Goal: Task Accomplishment & Management: Manage account settings

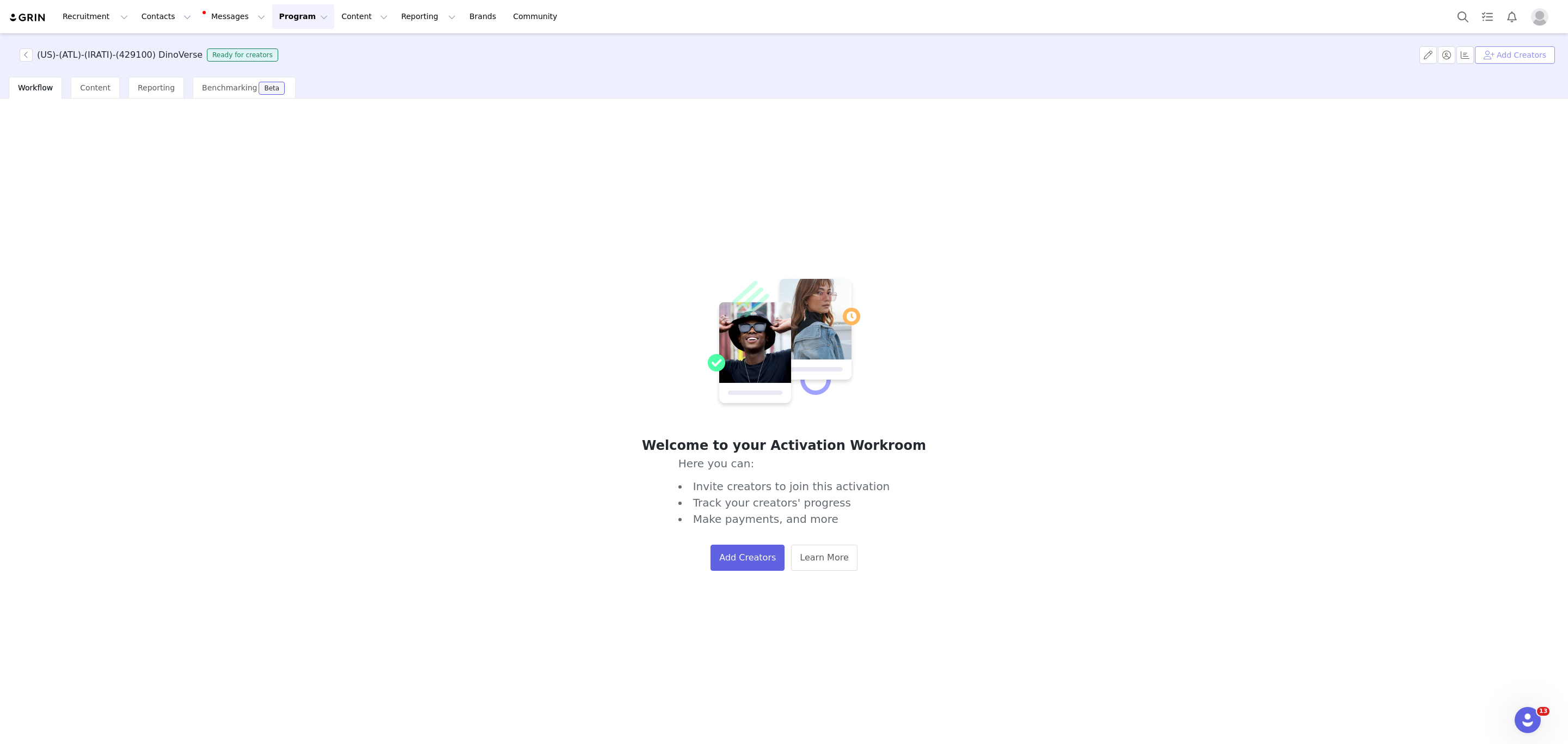
click at [1500, 61] on button "Add Creators" at bounding box center [1515, 55] width 80 height 18
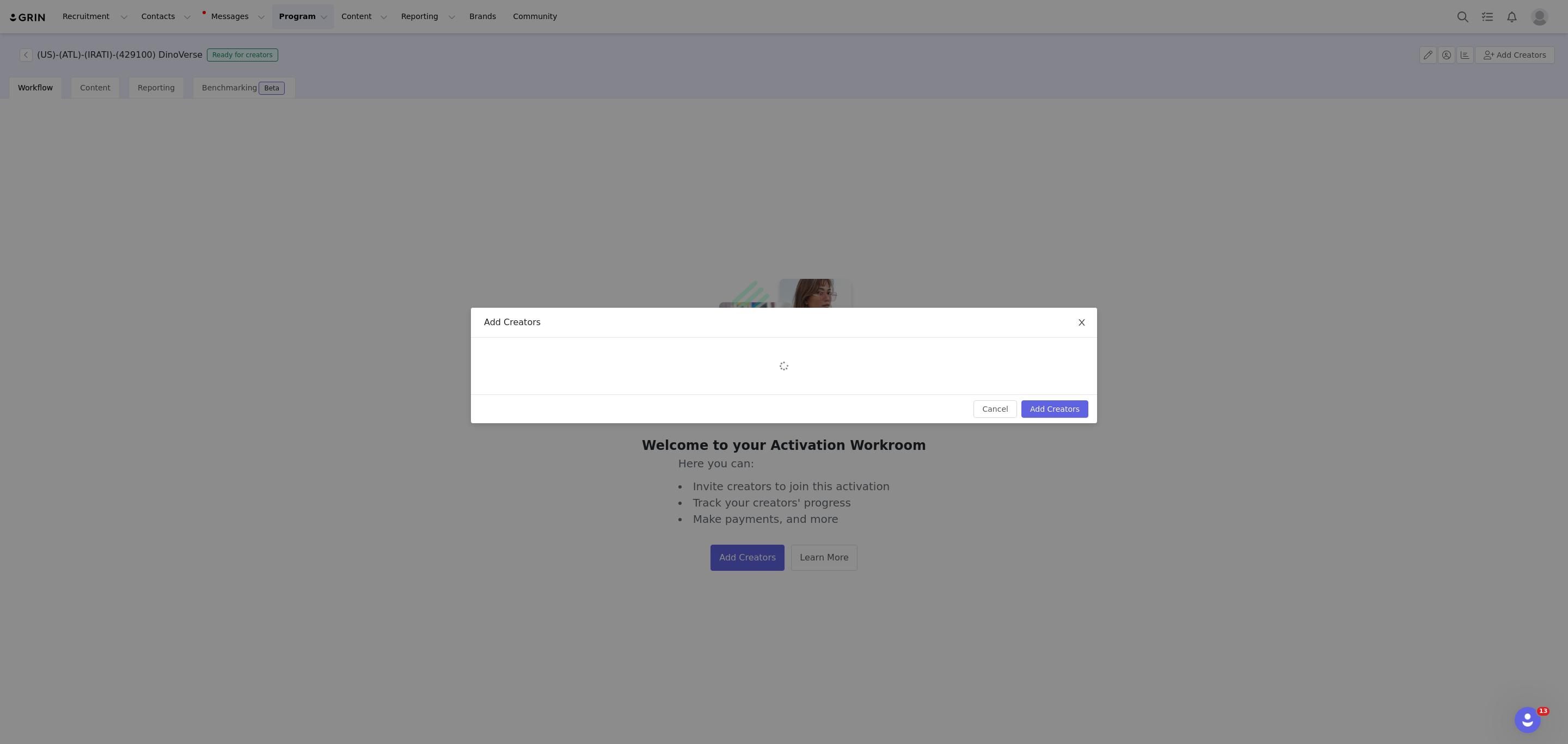
click at [1082, 316] on span "Close" at bounding box center [1082, 323] width 31 height 31
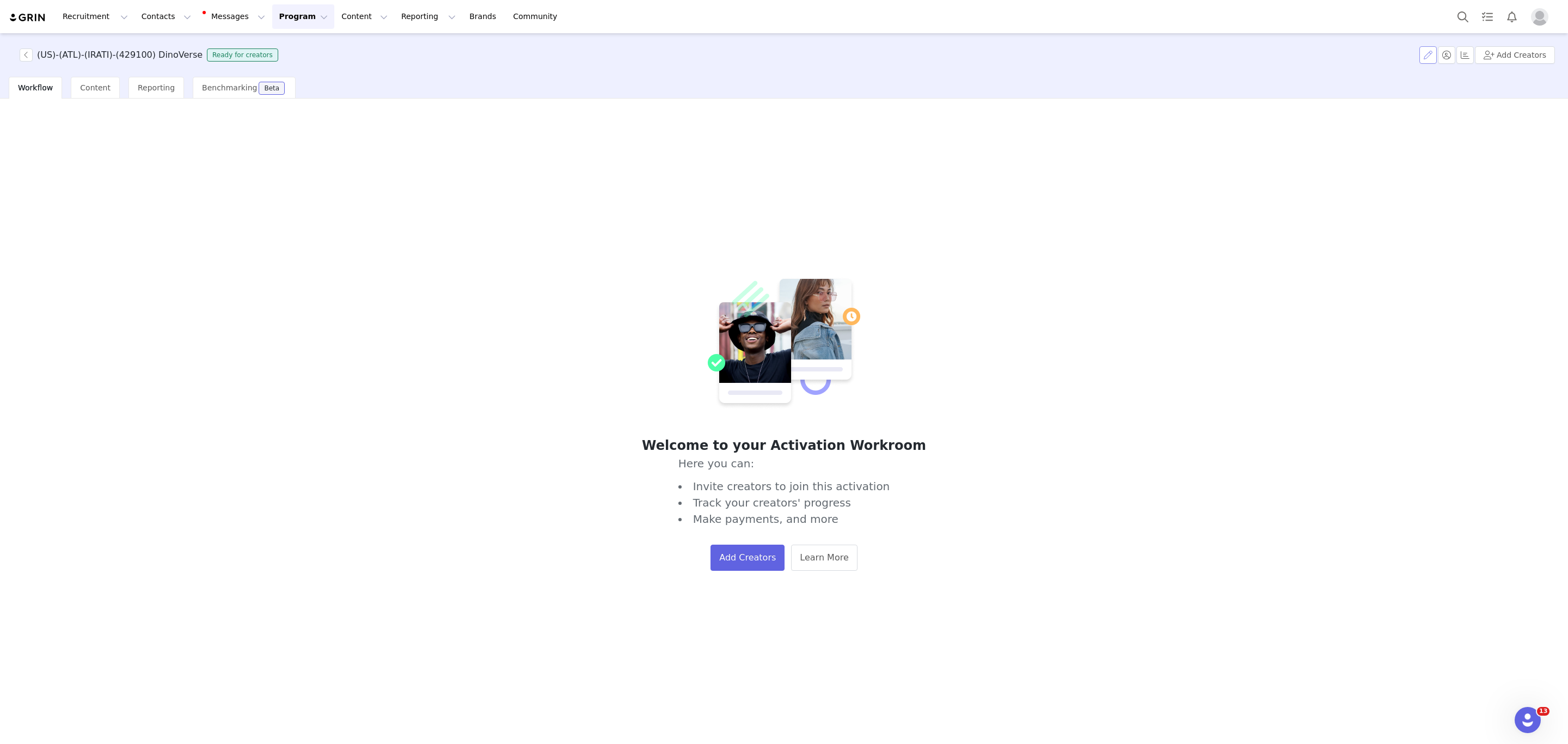
click at [1436, 55] on button "button" at bounding box center [1428, 55] width 18 height 18
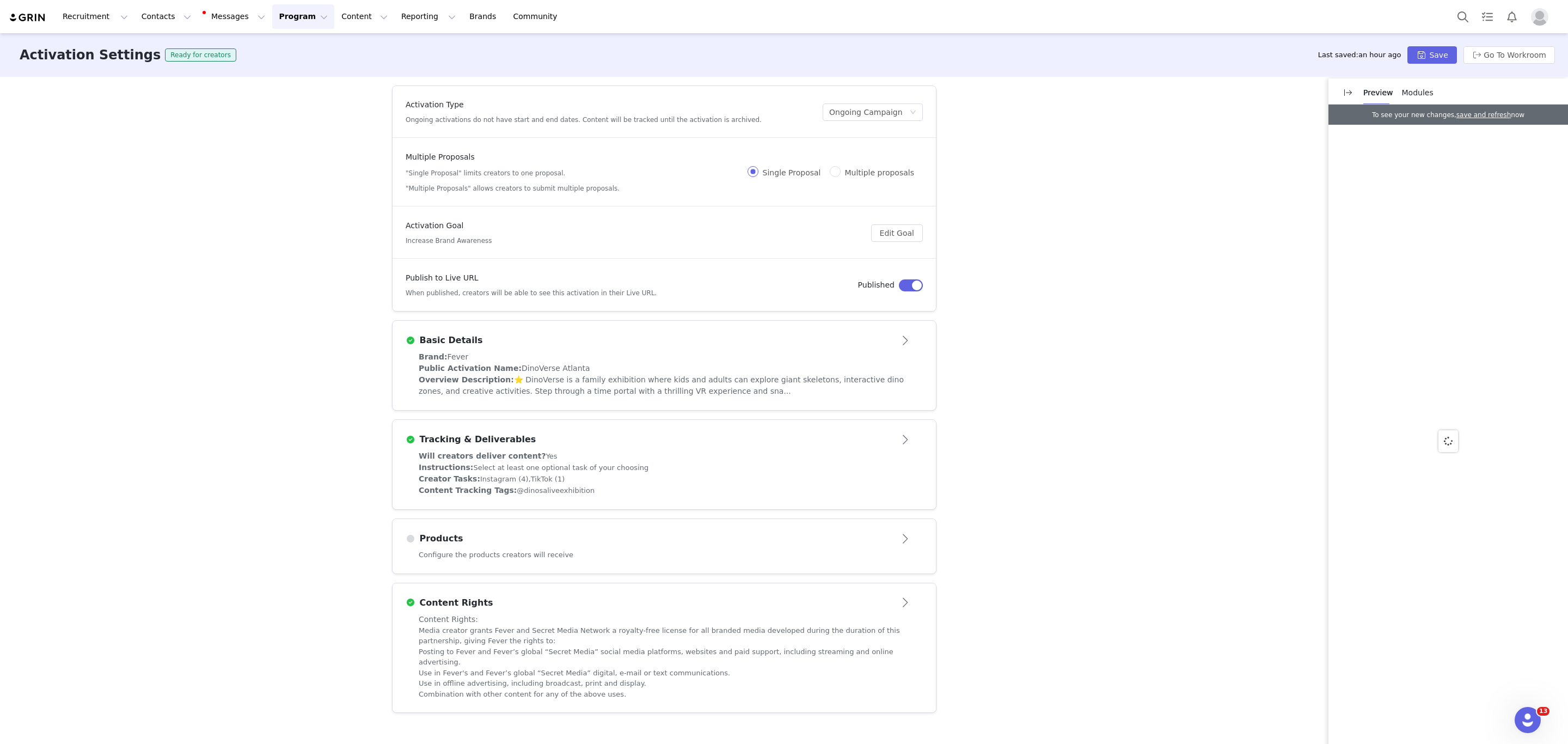
click at [1420, 92] on span "Modules" at bounding box center [1417, 92] width 32 height 8
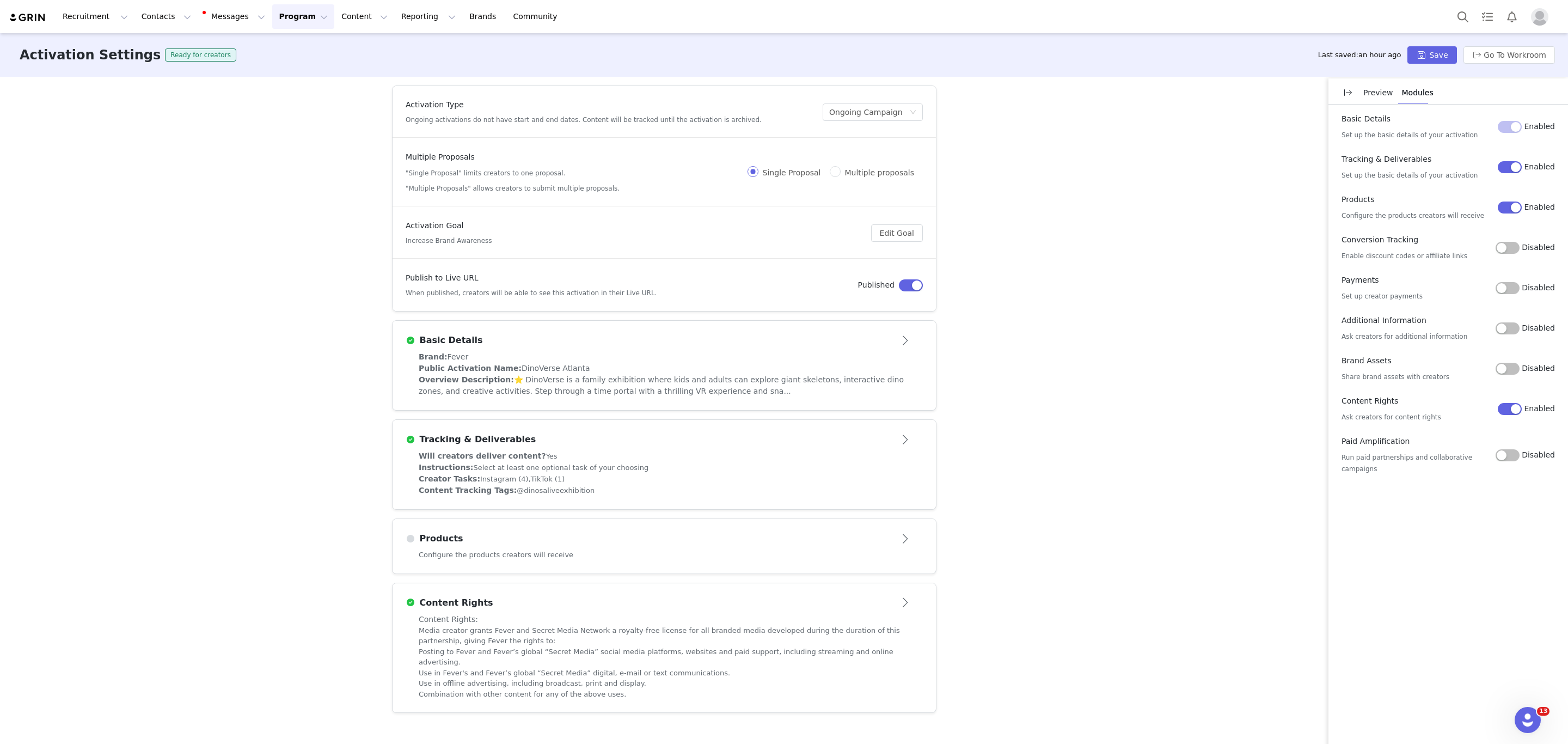
click at [1520, 249] on button "Disabled" at bounding box center [1507, 248] width 24 height 12
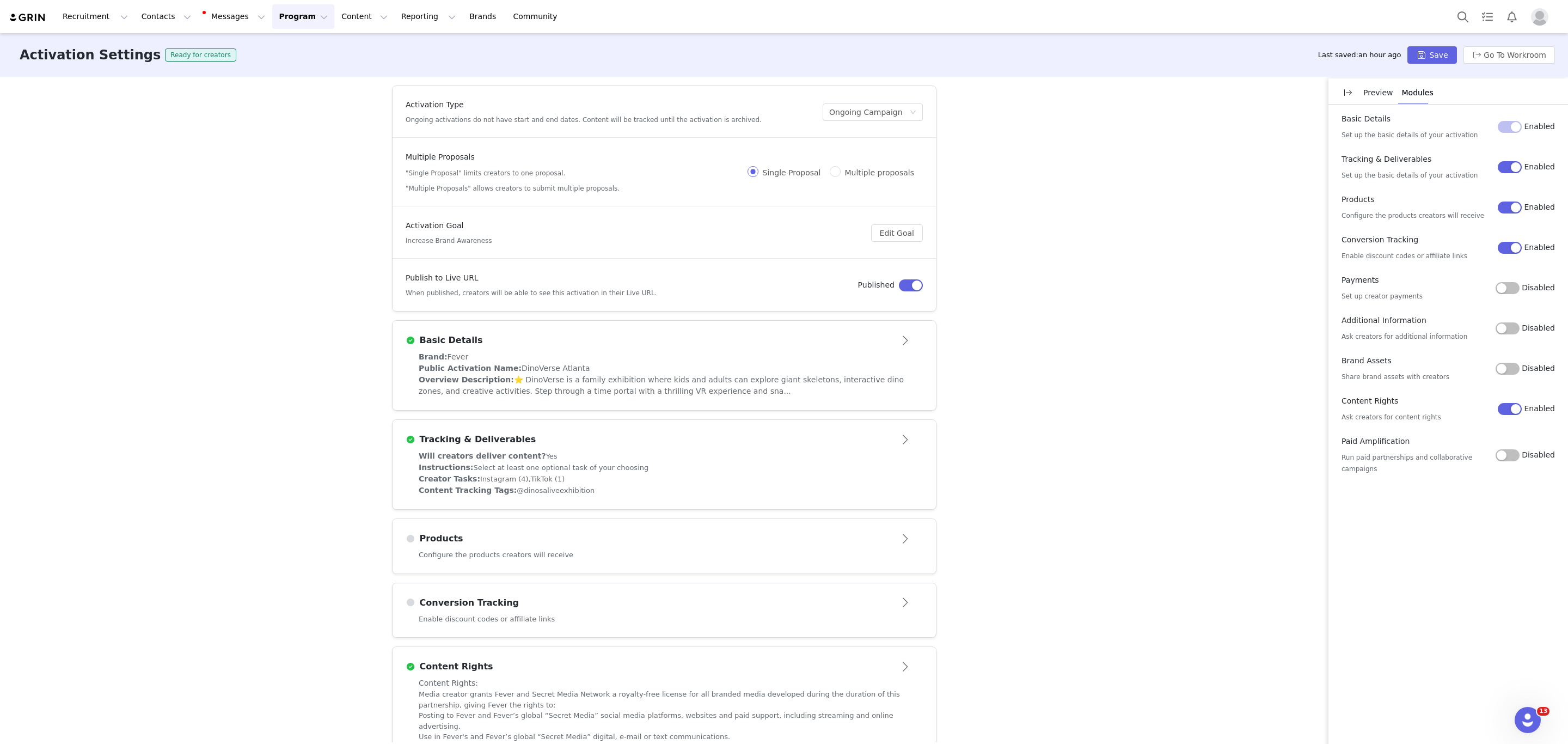
click at [678, 600] on div "Conversion Tracking" at bounding box center [646, 602] width 481 height 13
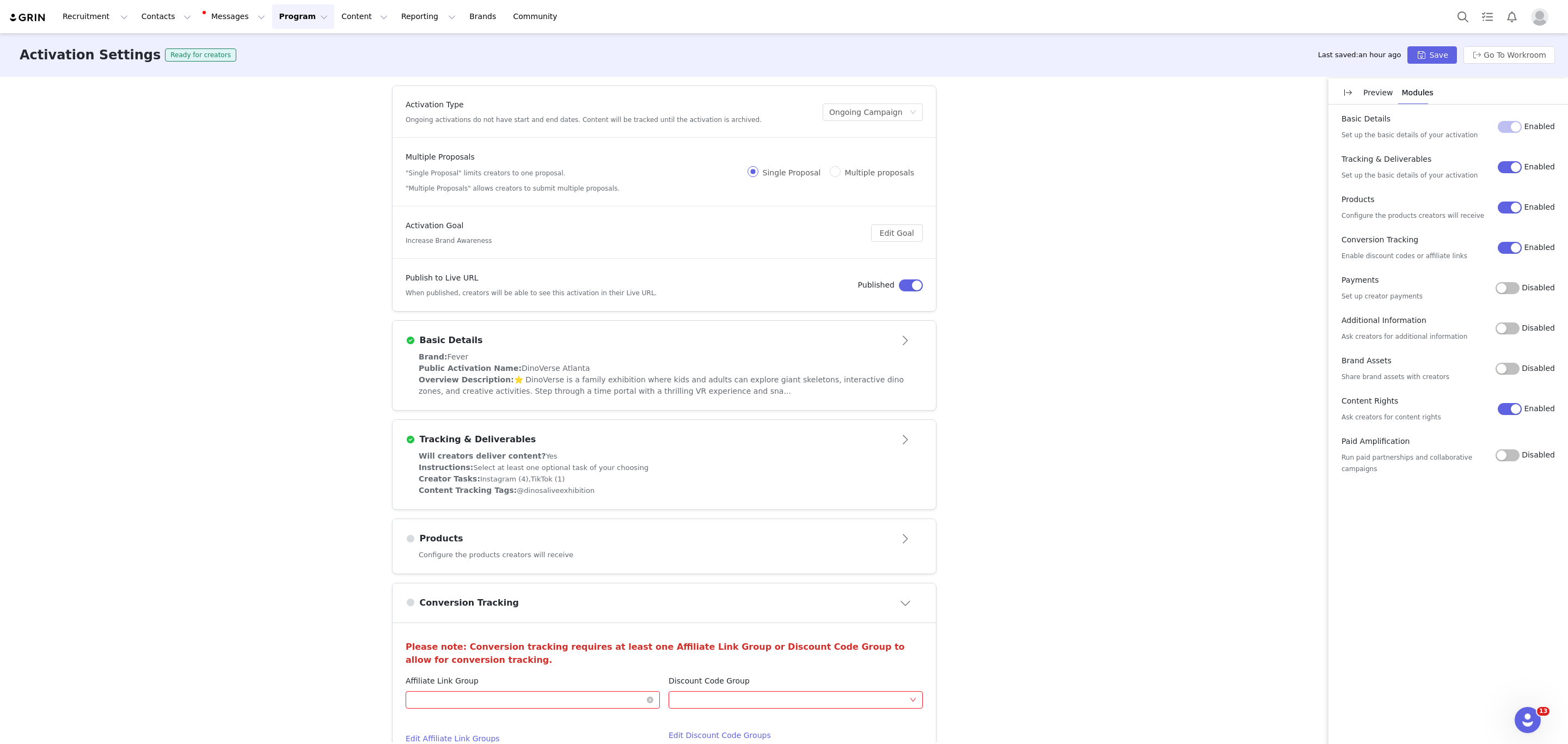
click at [531, 706] on div "Optional" at bounding box center [529, 699] width 234 height 16
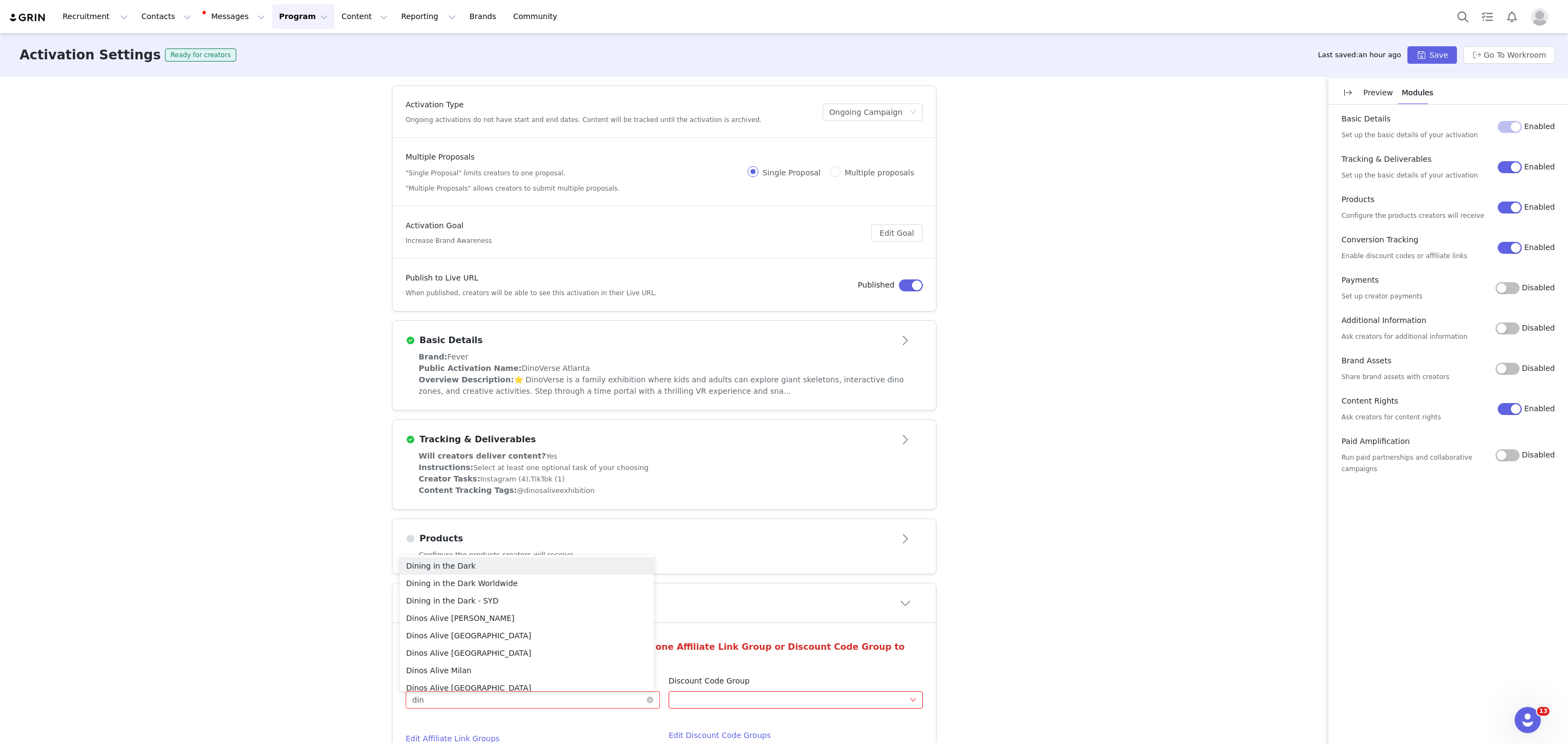
type input "dino"
click at [480, 682] on li "DinoVerse" at bounding box center [527, 680] width 255 height 18
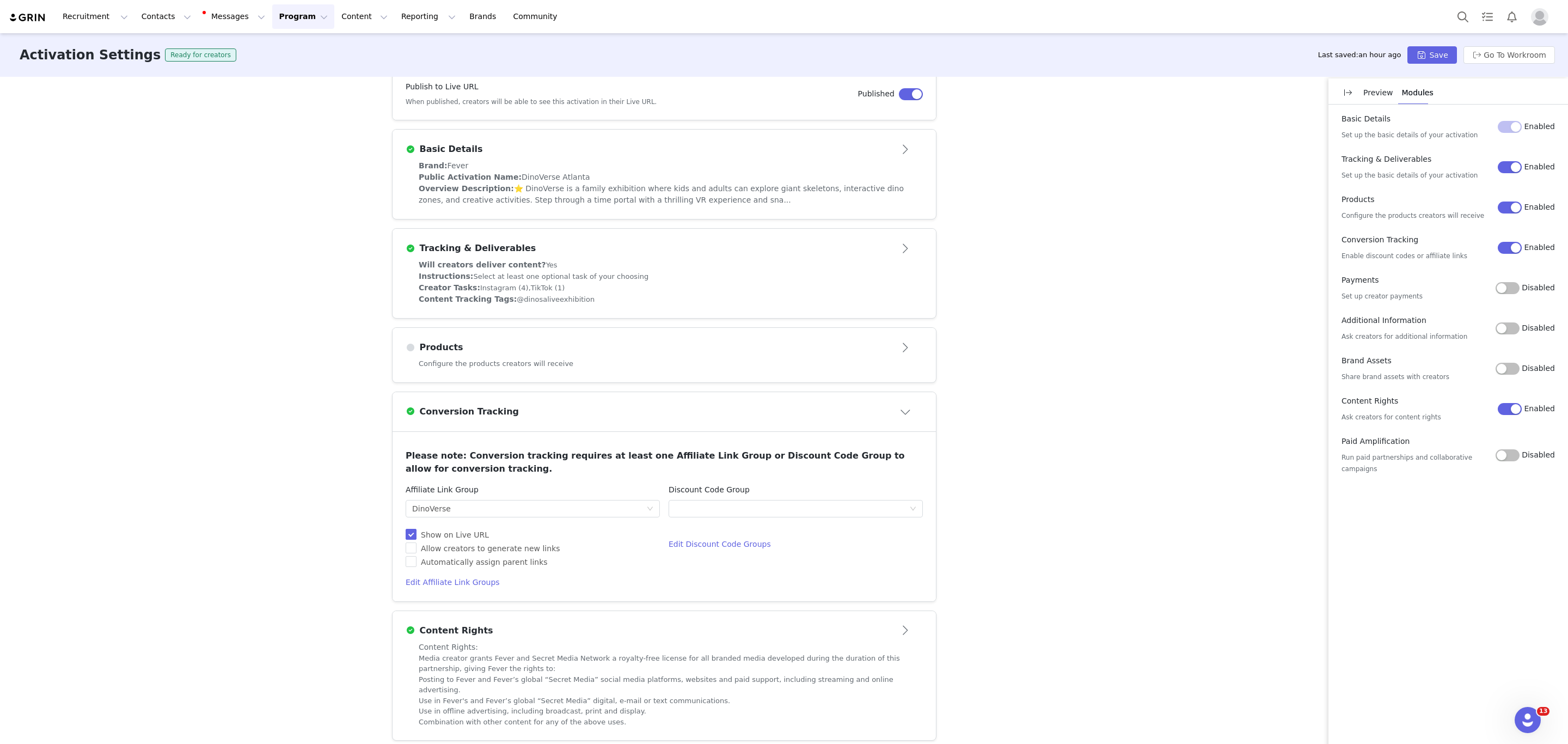
scroll to position [193, 0]
click at [1455, 43] on div "Activation Settings Ready for creators Last saved: an hour ago Save Go To Workr…" at bounding box center [784, 55] width 1568 height 44
click at [1425, 62] on button "Save" at bounding box center [1432, 55] width 49 height 18
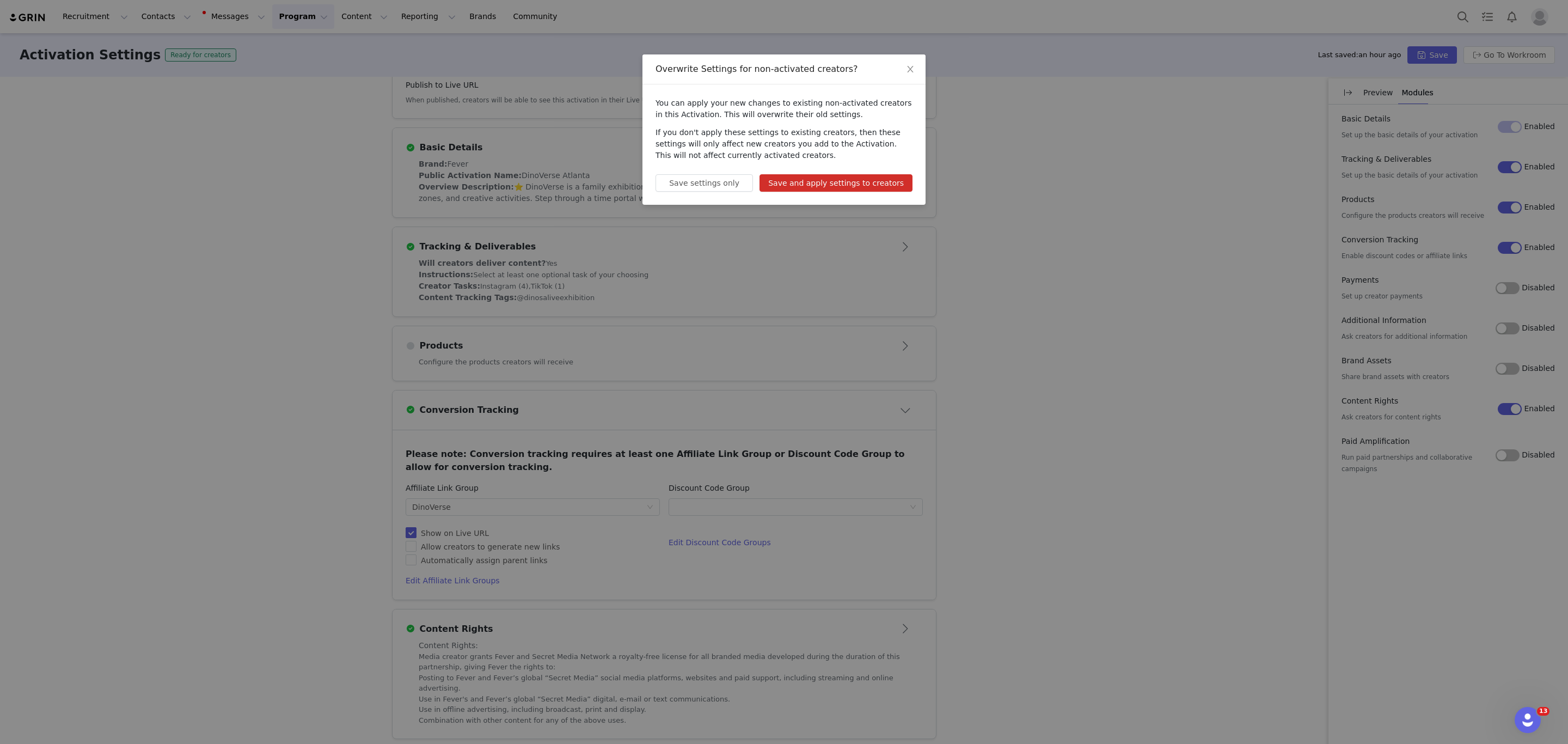
click at [850, 186] on button "Save and apply settings to creators" at bounding box center [836, 183] width 153 height 18
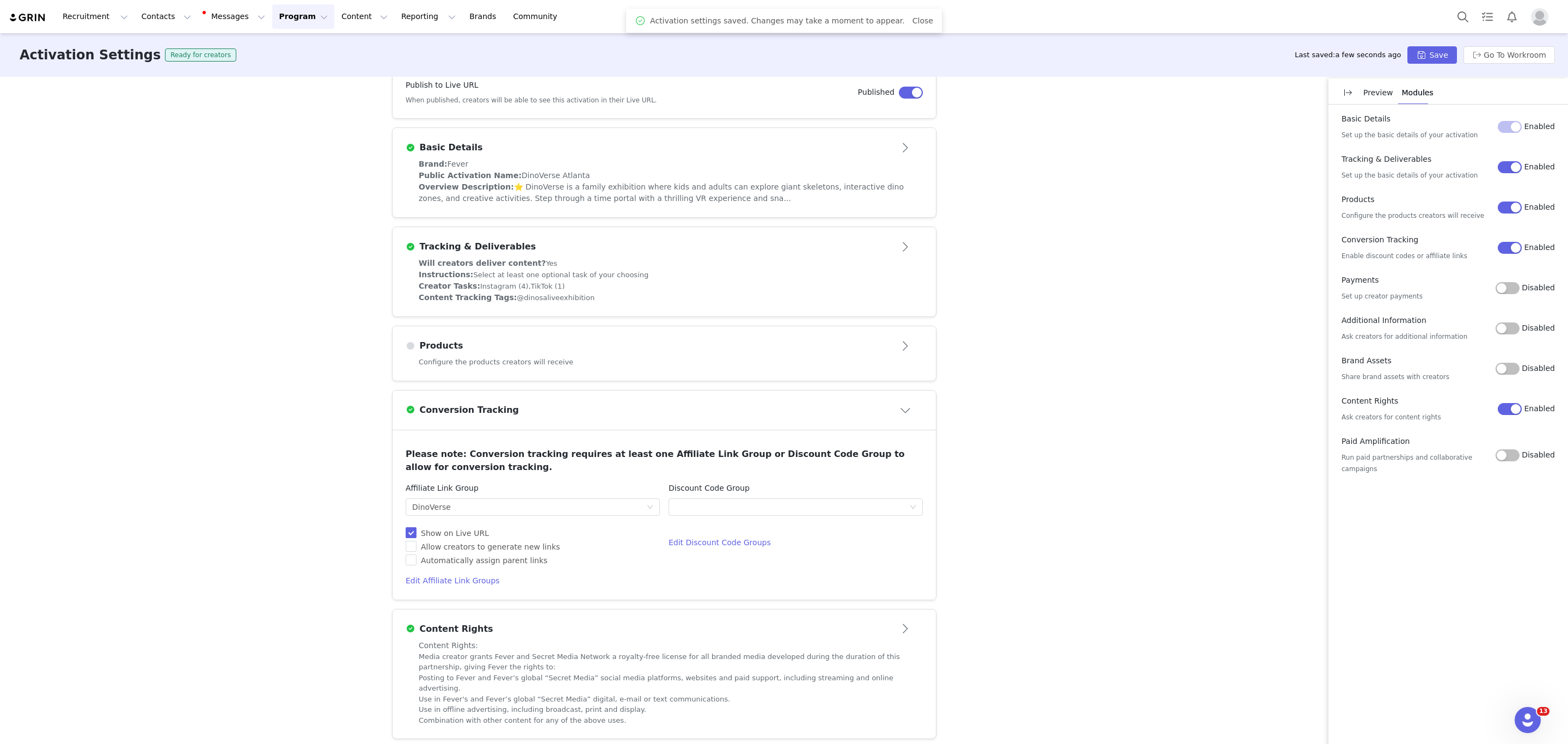
click at [1369, 85] on div "Preview" at bounding box center [1378, 93] width 30 height 25
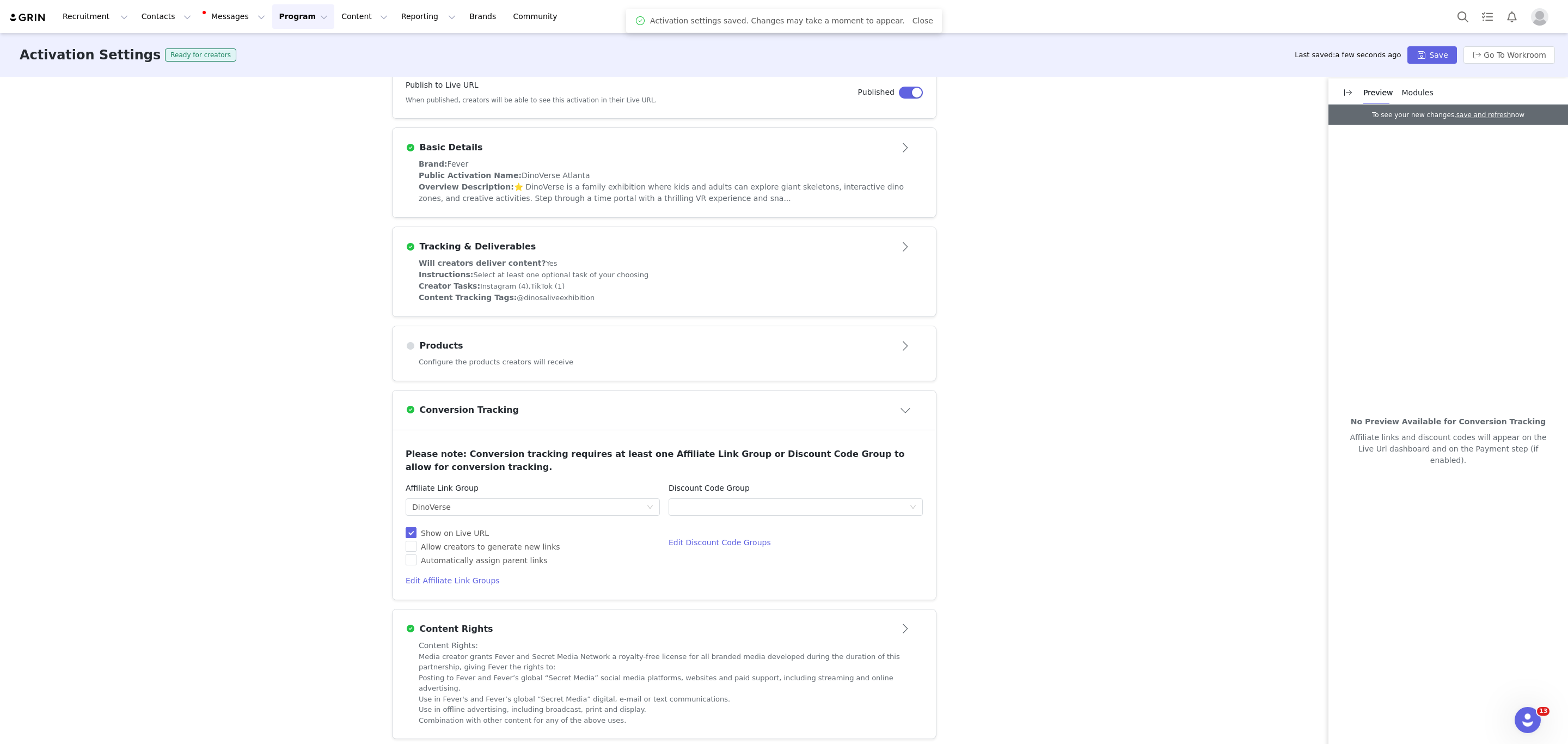
scroll to position [0, 0]
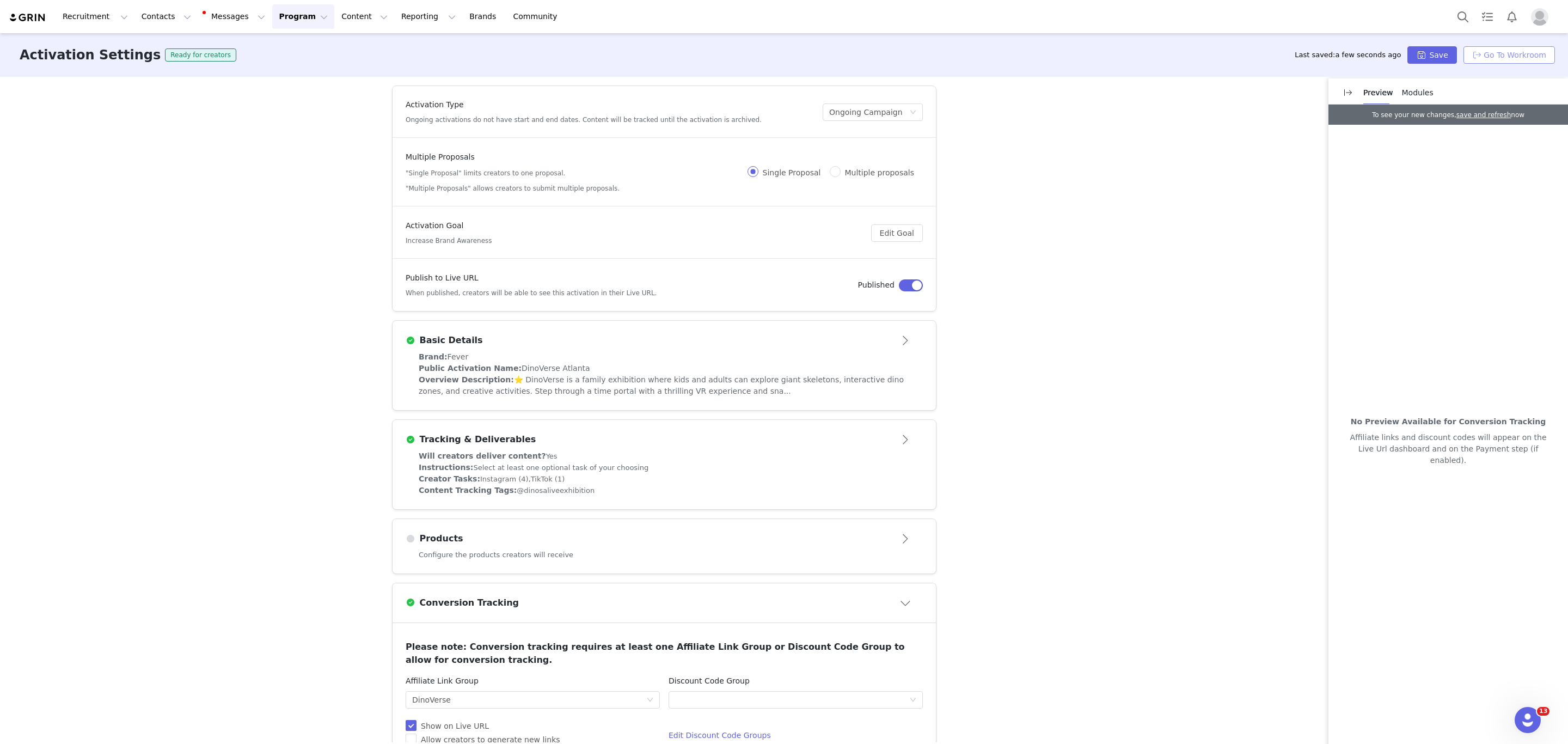
click at [1493, 54] on button "Go To Workroom" at bounding box center [1509, 55] width 92 height 18
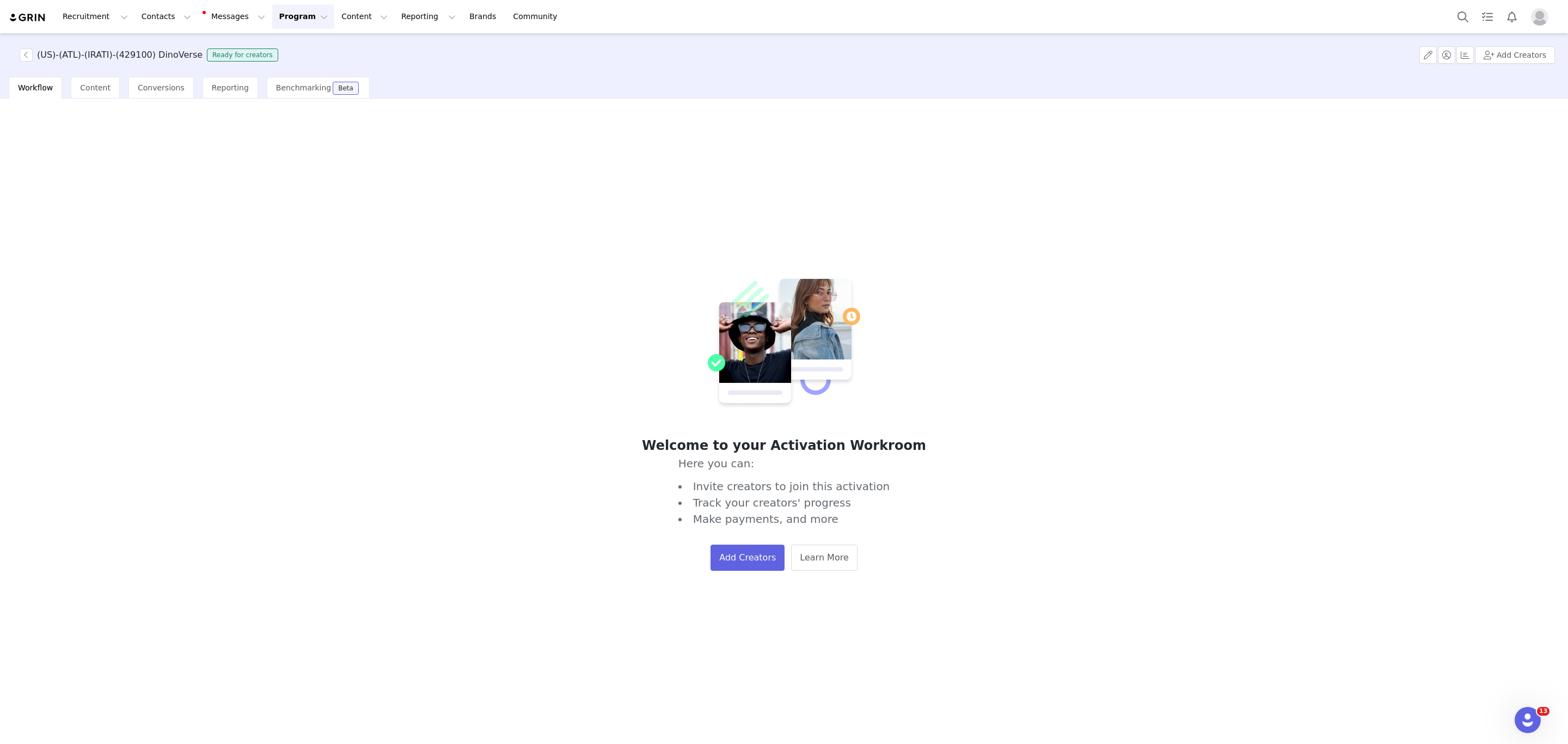
click at [397, 199] on div "Welcome to your Activation Workroom Here you can: Invite creators to join this …" at bounding box center [784, 423] width 1550 height 632
